Goal: Task Accomplishment & Management: Complete application form

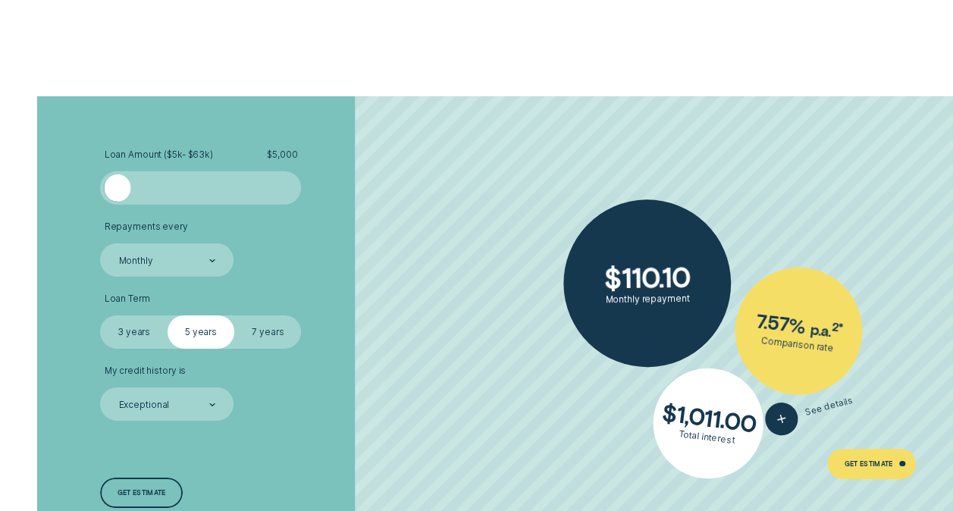
scroll to position [2349, 0]
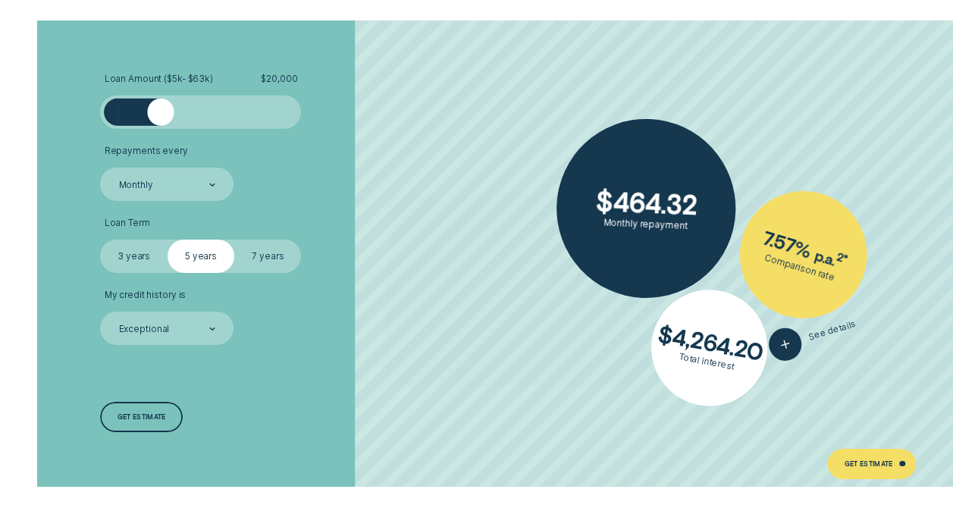
drag, startPoint x: 132, startPoint y: 107, endPoint x: 161, endPoint y: 121, distance: 32.6
click at [161, 121] on div at bounding box center [200, 112] width 167 height 27
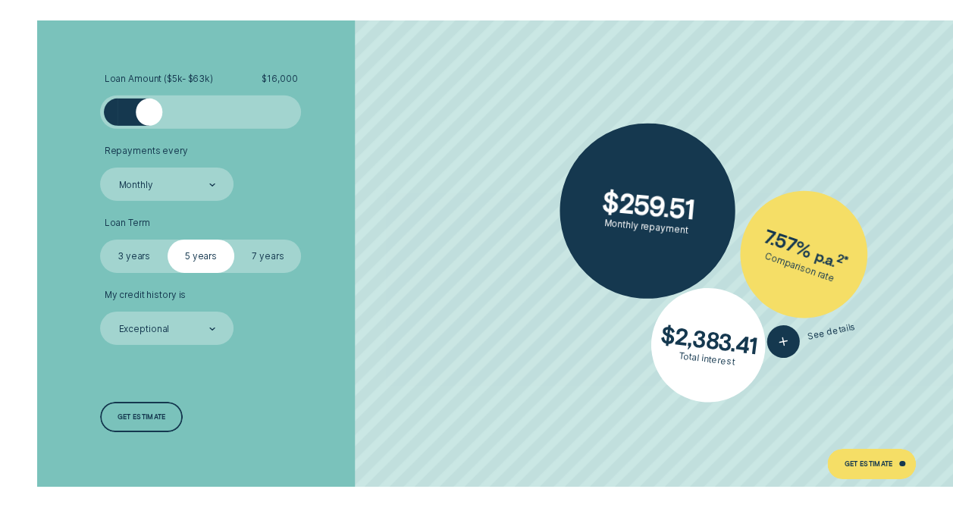
drag, startPoint x: 161, startPoint y: 121, endPoint x: 150, endPoint y: 122, distance: 11.5
click at [150, 122] on div at bounding box center [149, 112] width 27 height 27
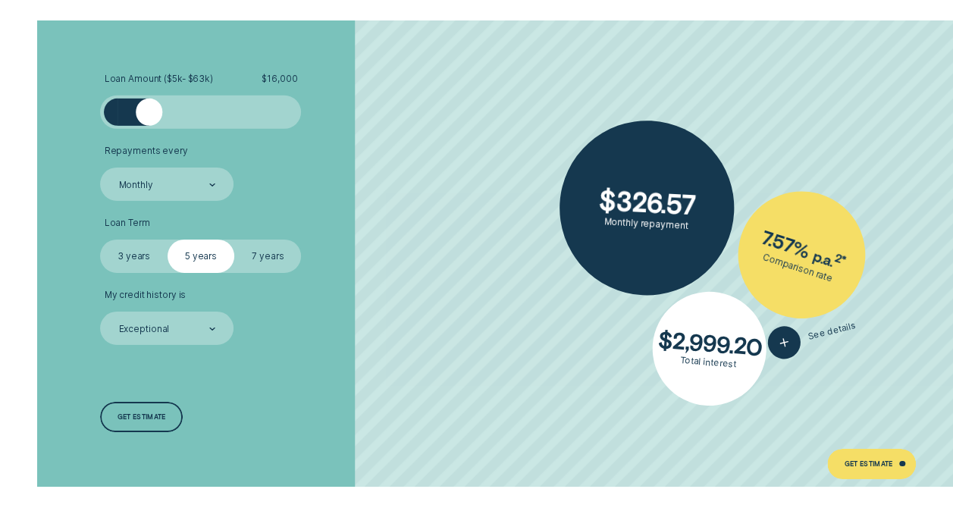
click at [284, 255] on label "7 years" at bounding box center [267, 255] width 67 height 33
click at [234, 239] on input "7 years" at bounding box center [234, 239] width 0 height 0
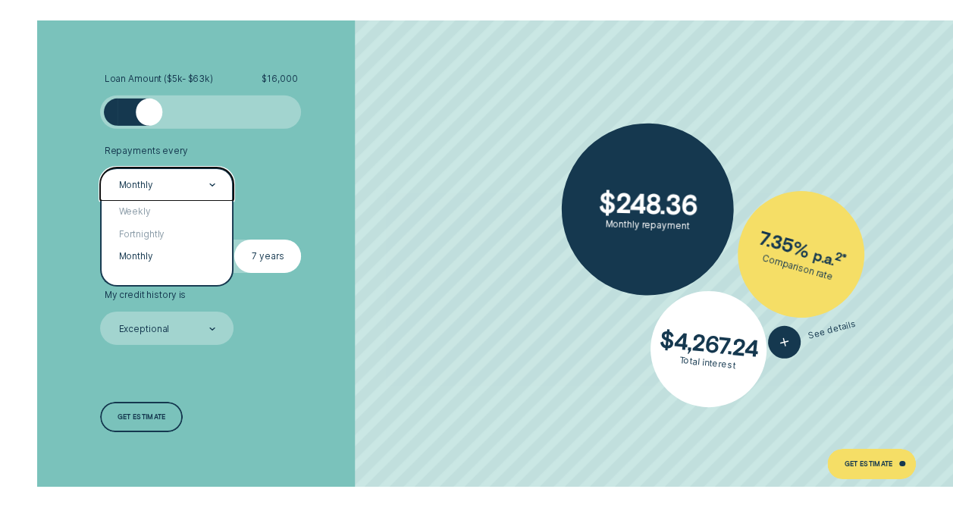
click at [208, 183] on div "Monthly" at bounding box center [166, 185] width 99 height 13
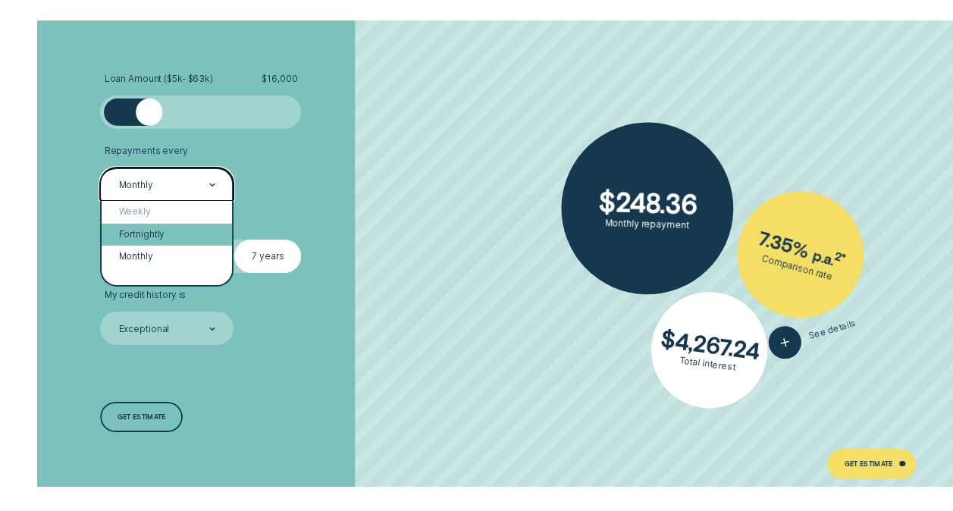
click at [165, 230] on div "Fortnightly" at bounding box center [167, 235] width 130 height 22
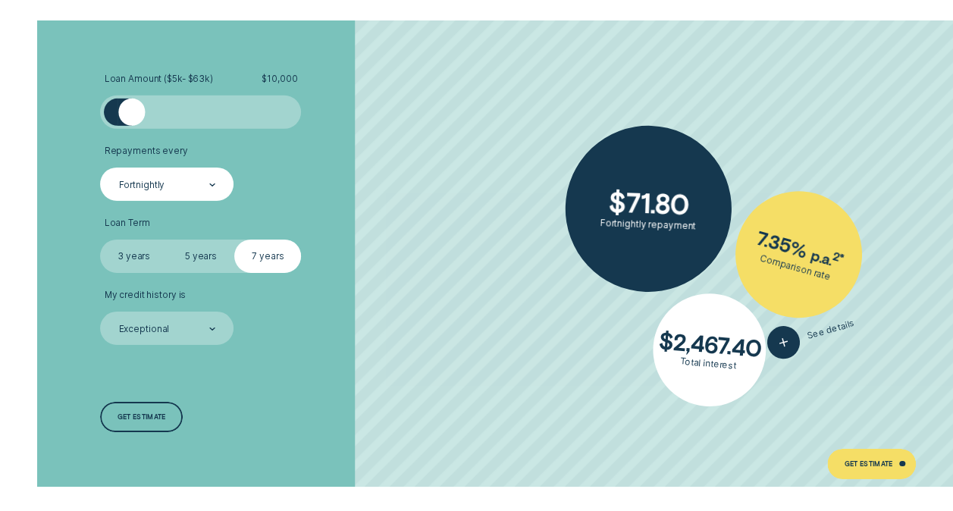
drag, startPoint x: 153, startPoint y: 113, endPoint x: 132, endPoint y: 120, distance: 22.3
click at [132, 120] on div at bounding box center [131, 112] width 27 height 27
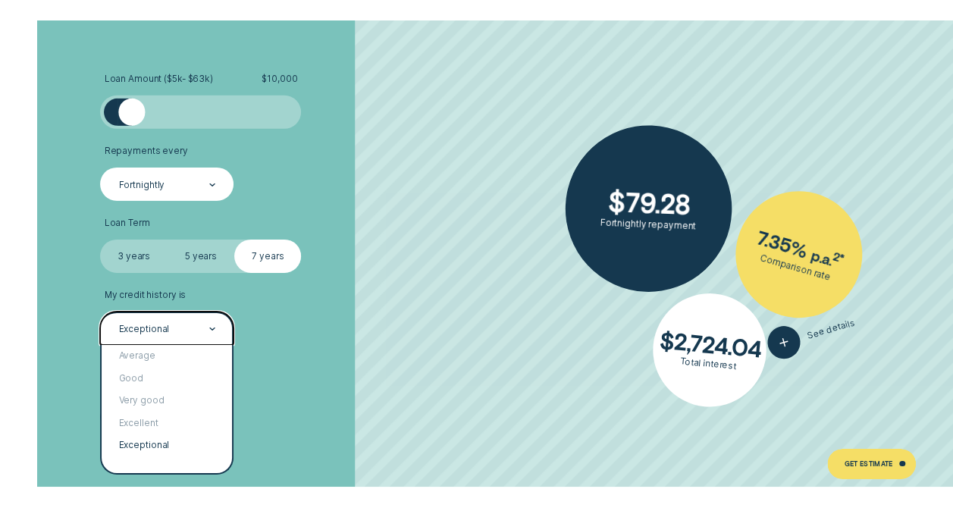
click at [216, 330] on div "Exceptional" at bounding box center [166, 327] width 133 height 33
click at [167, 384] on div "Good" at bounding box center [167, 378] width 130 height 22
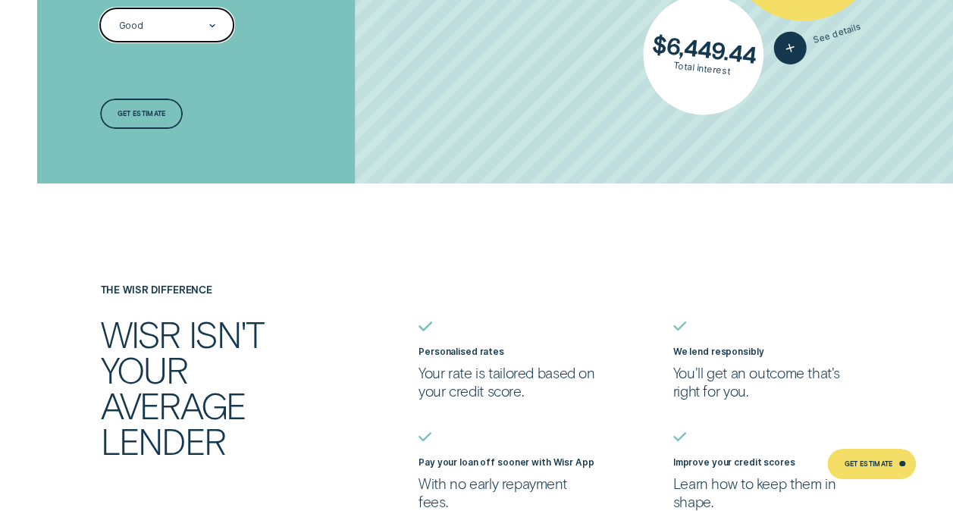
scroll to position [2728, 0]
